Goal: Find specific page/section: Find specific page/section

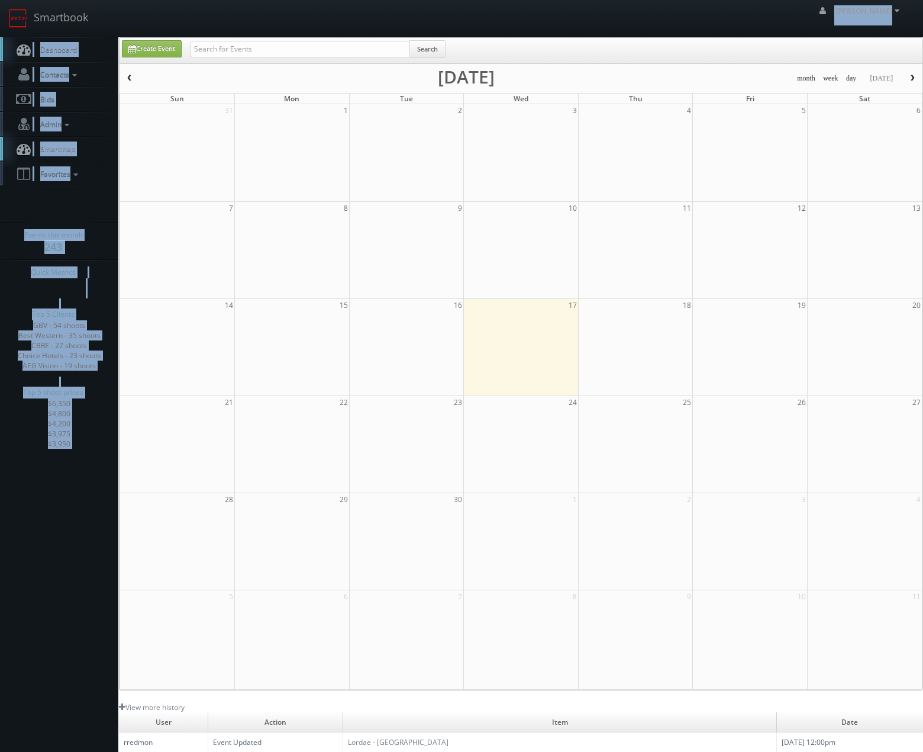
click at [258, 40] on body "Smartbook Toggle Side Navigation Toggle Top Navigation Chris_Sardinas Chris_Sar…" at bounding box center [461, 467] width 923 height 934
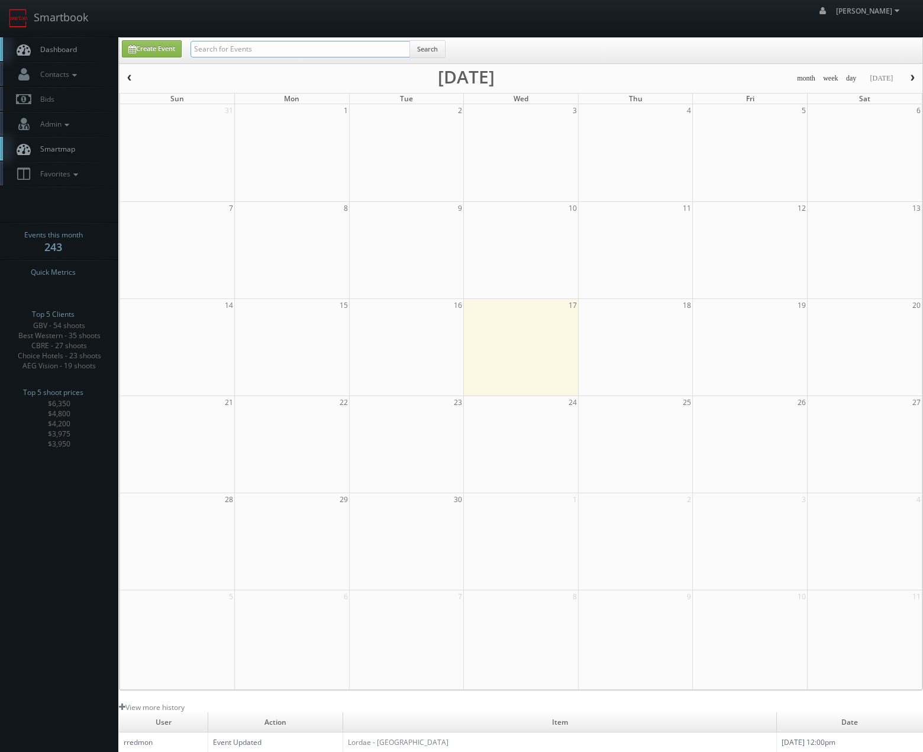
click at [257, 48] on input "text" at bounding box center [301, 49] width 220 height 17
type input "jvm"
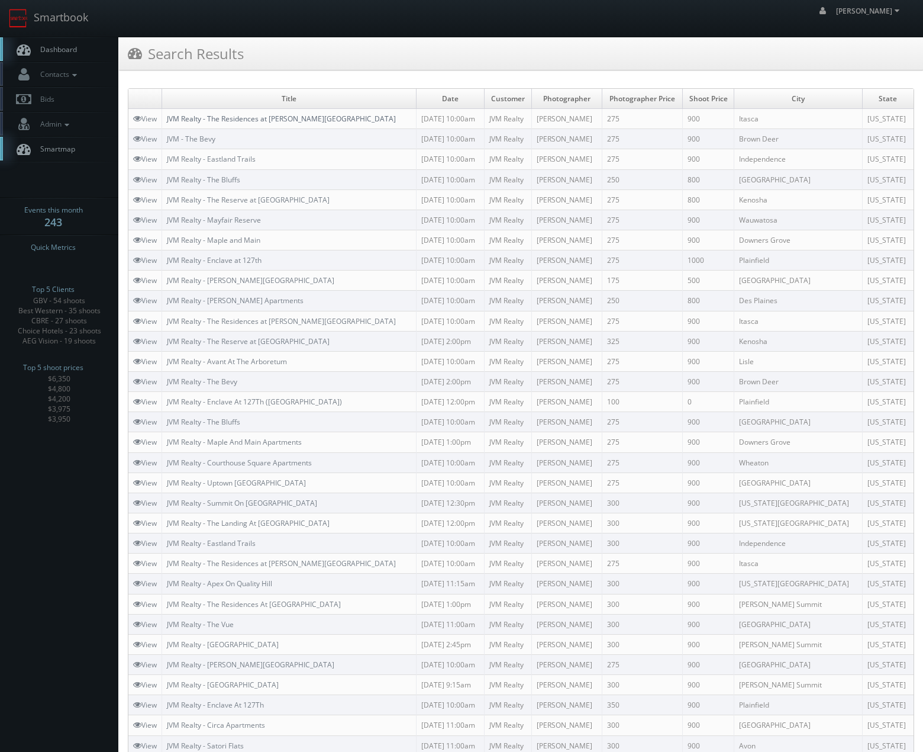
click at [248, 117] on link "JVM Realty - The Residences at [PERSON_NAME][GEOGRAPHIC_DATA]" at bounding box center [281, 119] width 229 height 10
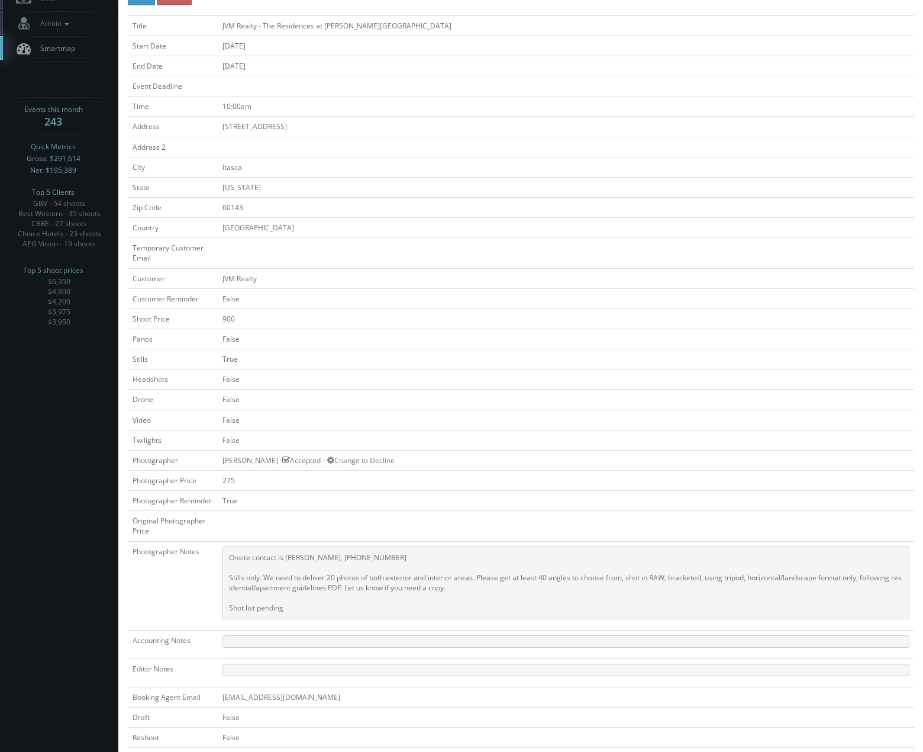
scroll to position [308, 0]
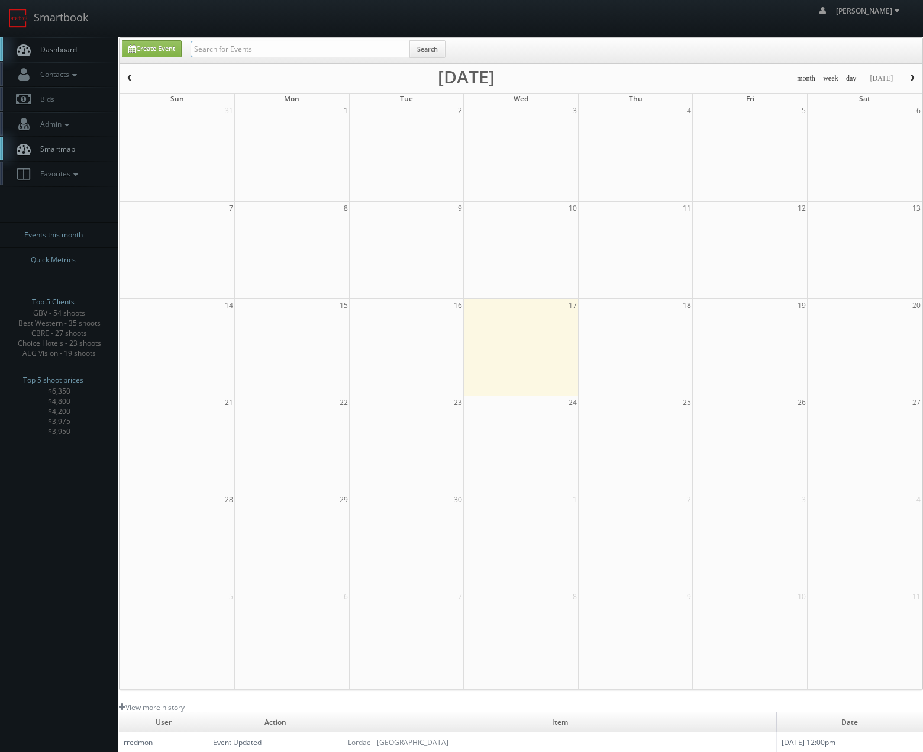
click at [280, 45] on input "text" at bounding box center [301, 49] width 220 height 17
type input "jvm"
